Goal: Information Seeking & Learning: Learn about a topic

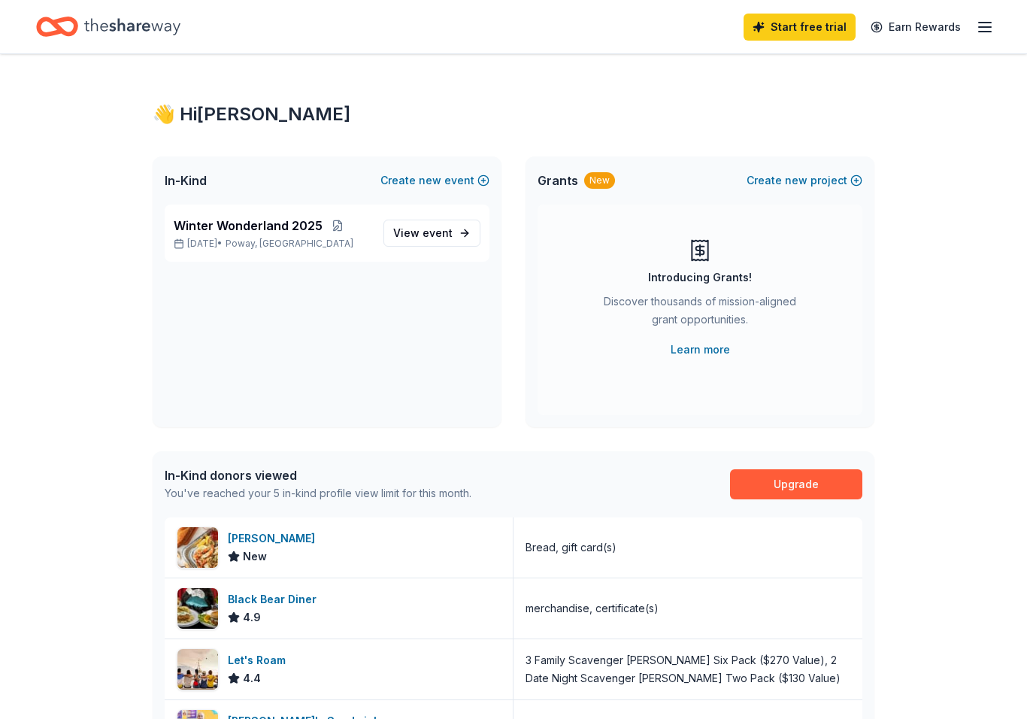
click at [450, 232] on span "event" at bounding box center [437, 232] width 30 height 13
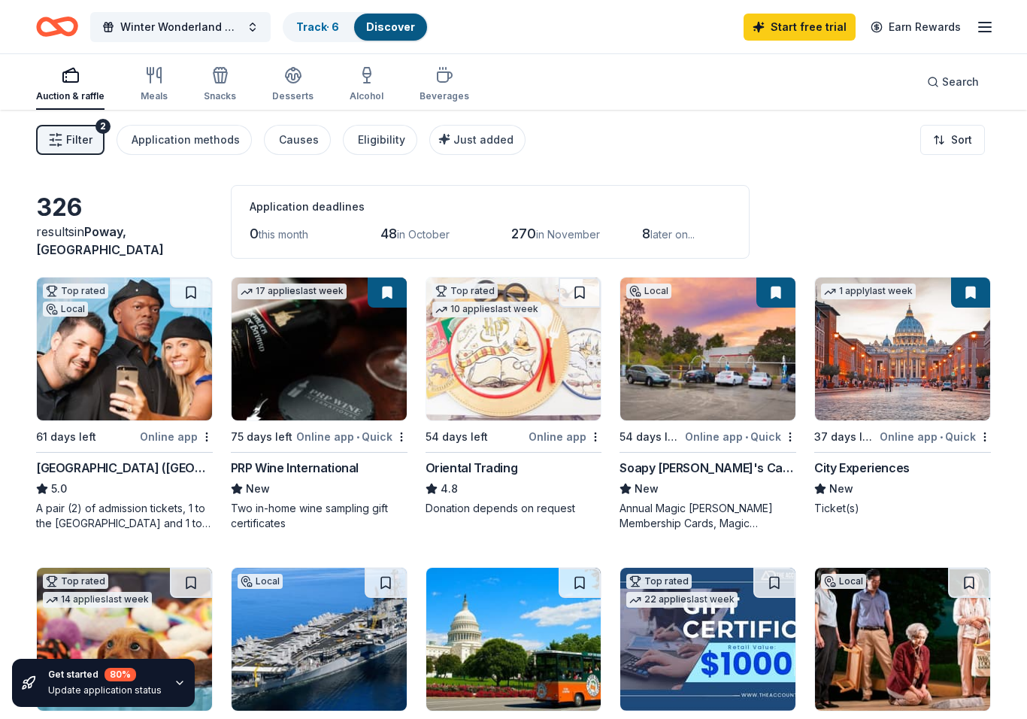
click at [74, 87] on div "Auction & raffle" at bounding box center [70, 84] width 68 height 36
click at [76, 138] on span "Filter" at bounding box center [79, 140] width 26 height 18
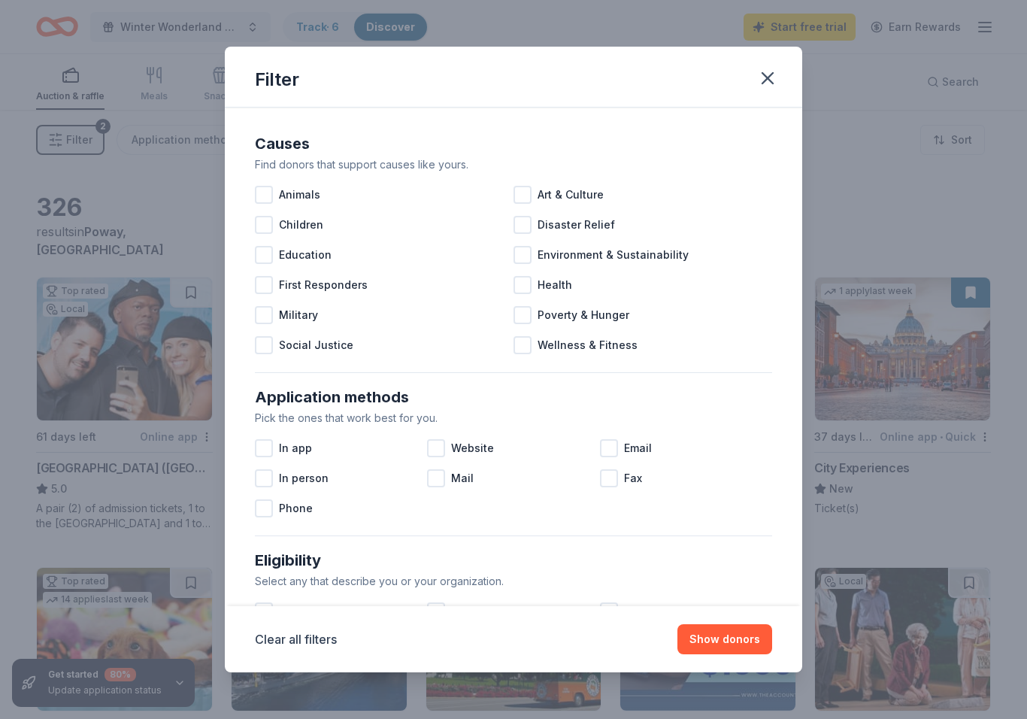
click at [528, 289] on div at bounding box center [522, 285] width 18 height 18
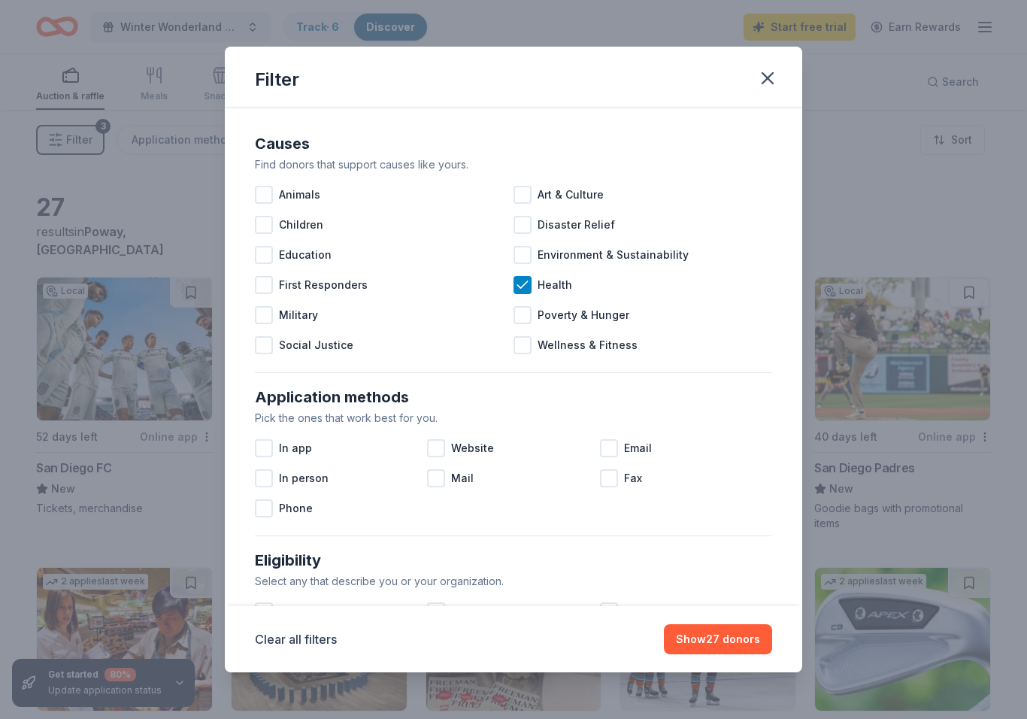
click at [717, 633] on button "Show 27 donors" at bounding box center [718, 639] width 108 height 30
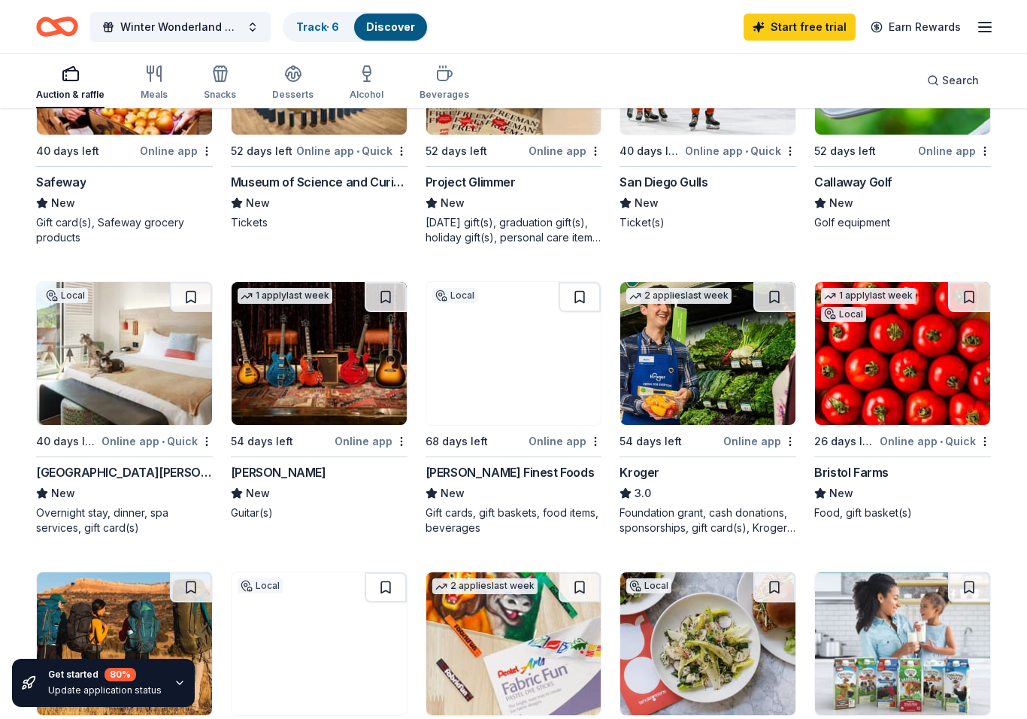
scroll to position [575, 0]
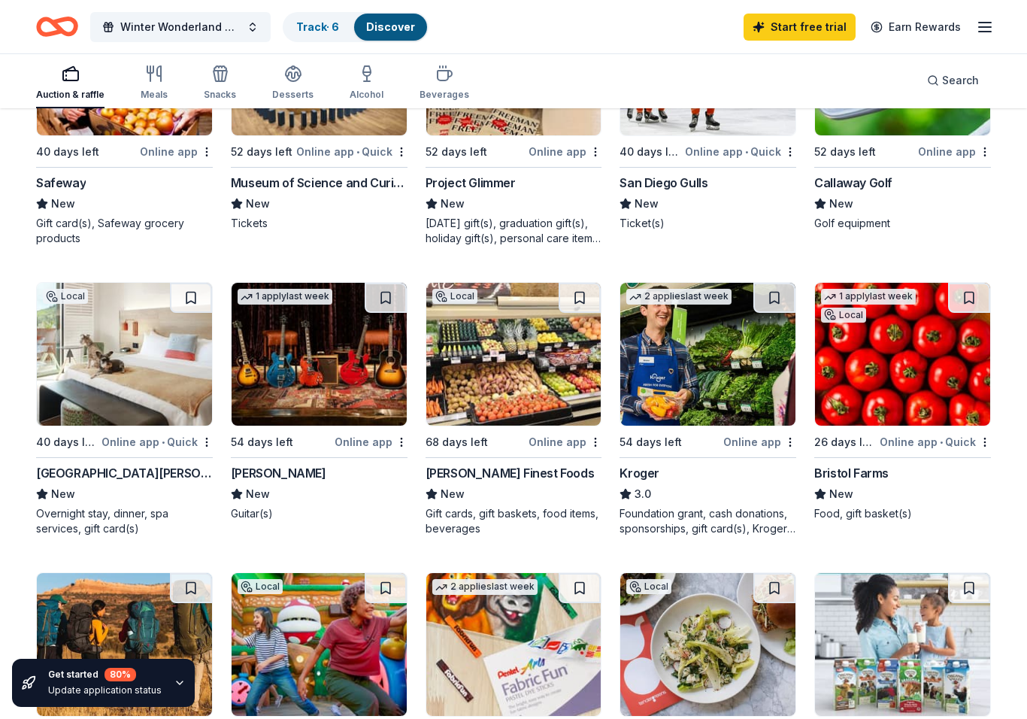
click at [987, 27] on line "button" at bounding box center [985, 27] width 12 height 0
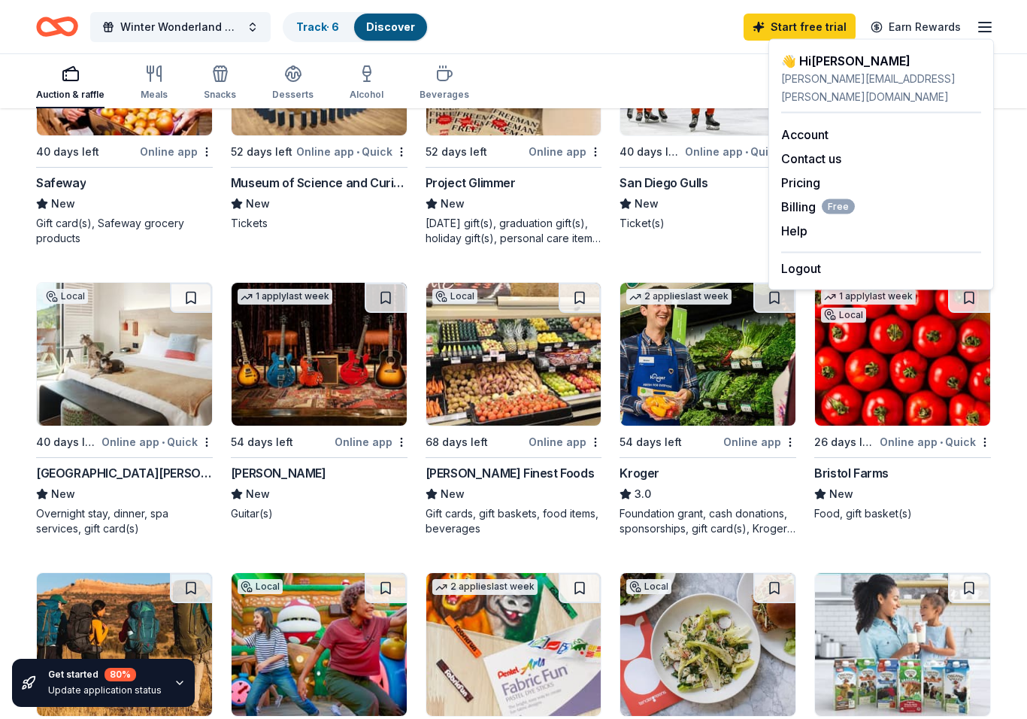
click at [803, 259] on button "Logout" at bounding box center [801, 268] width 40 height 18
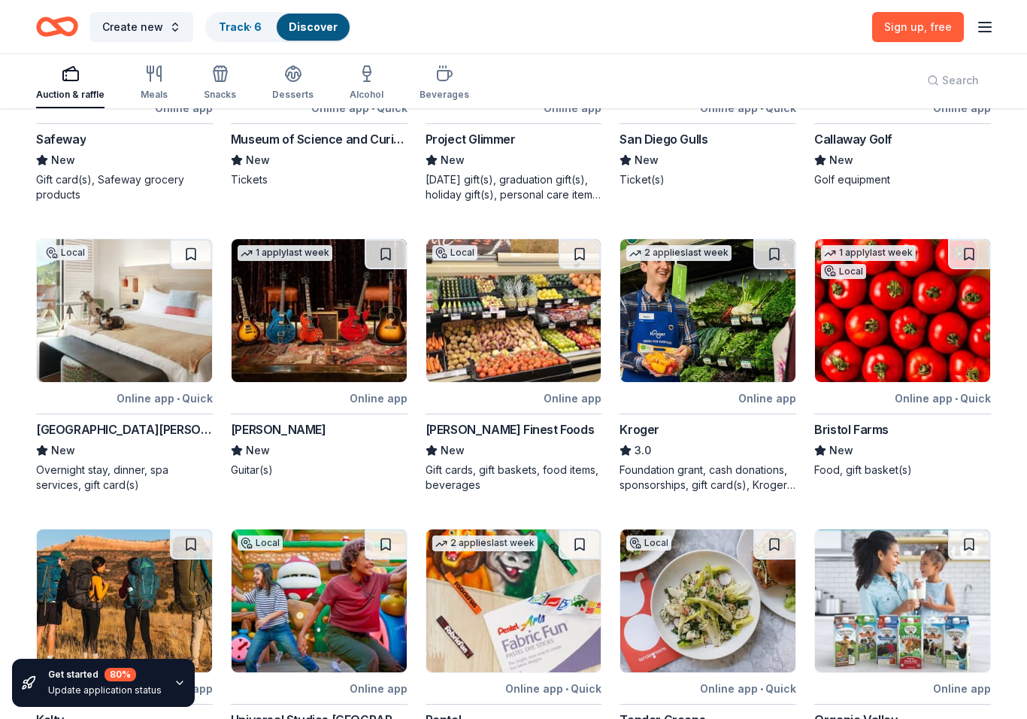
scroll to position [0, 0]
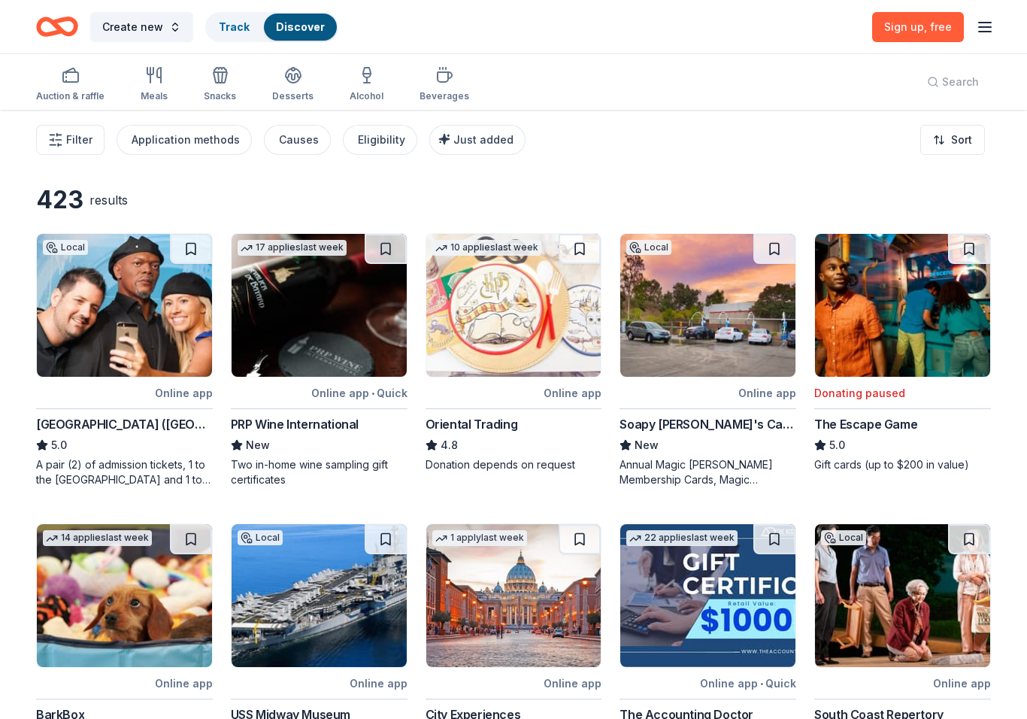
click at [73, 98] on div "Auction & raffle" at bounding box center [70, 96] width 68 height 12
